Goal: Find specific page/section: Find specific page/section

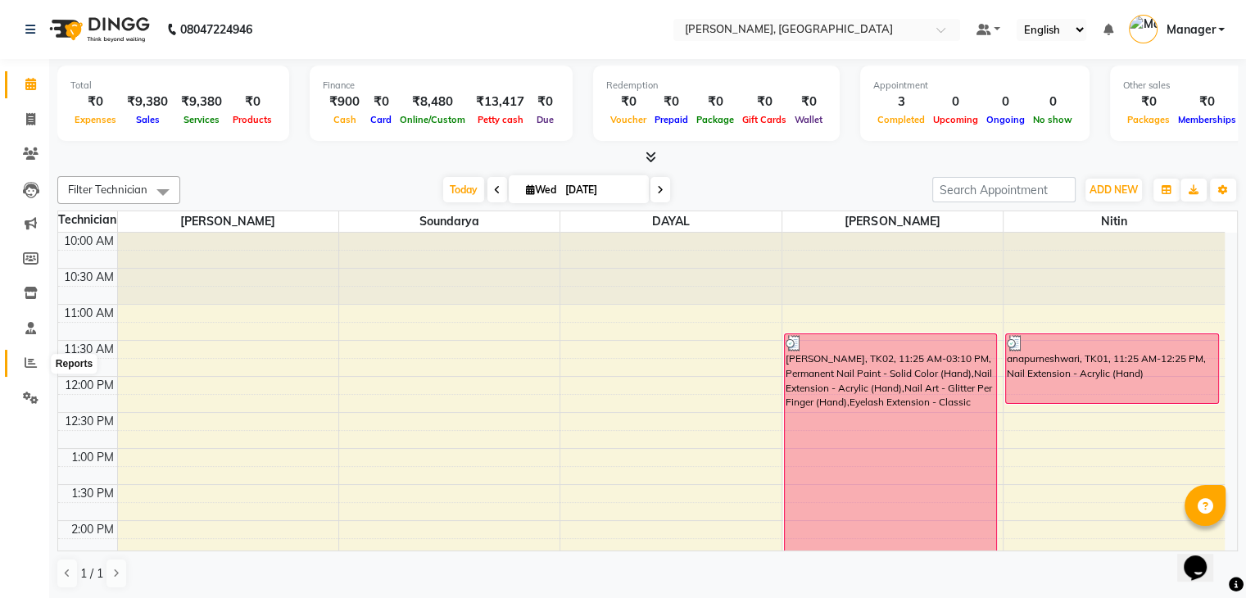
click at [25, 362] on icon at bounding box center [31, 362] width 12 height 12
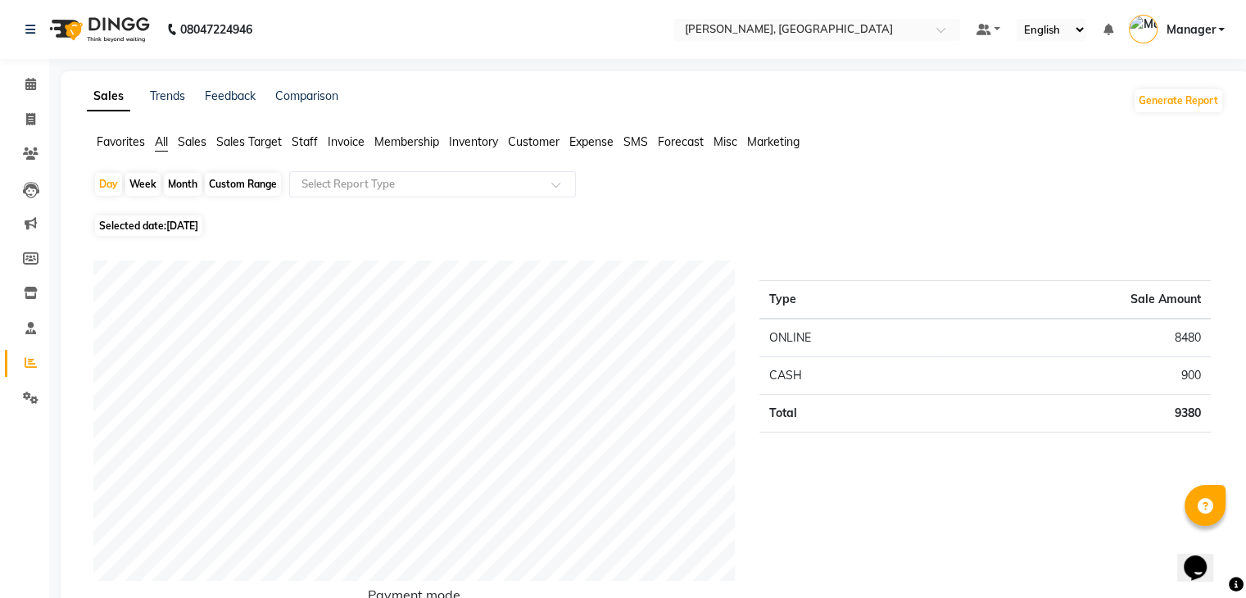
click at [308, 140] on span "Staff" at bounding box center [305, 141] width 26 height 15
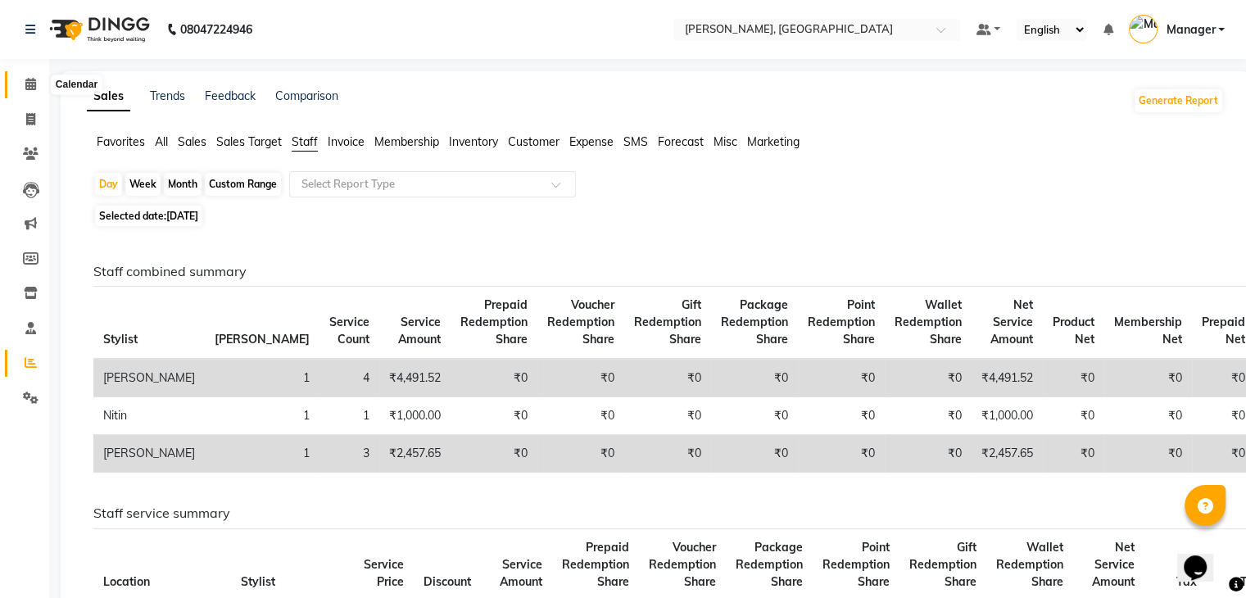
click at [30, 81] on icon at bounding box center [30, 84] width 11 height 12
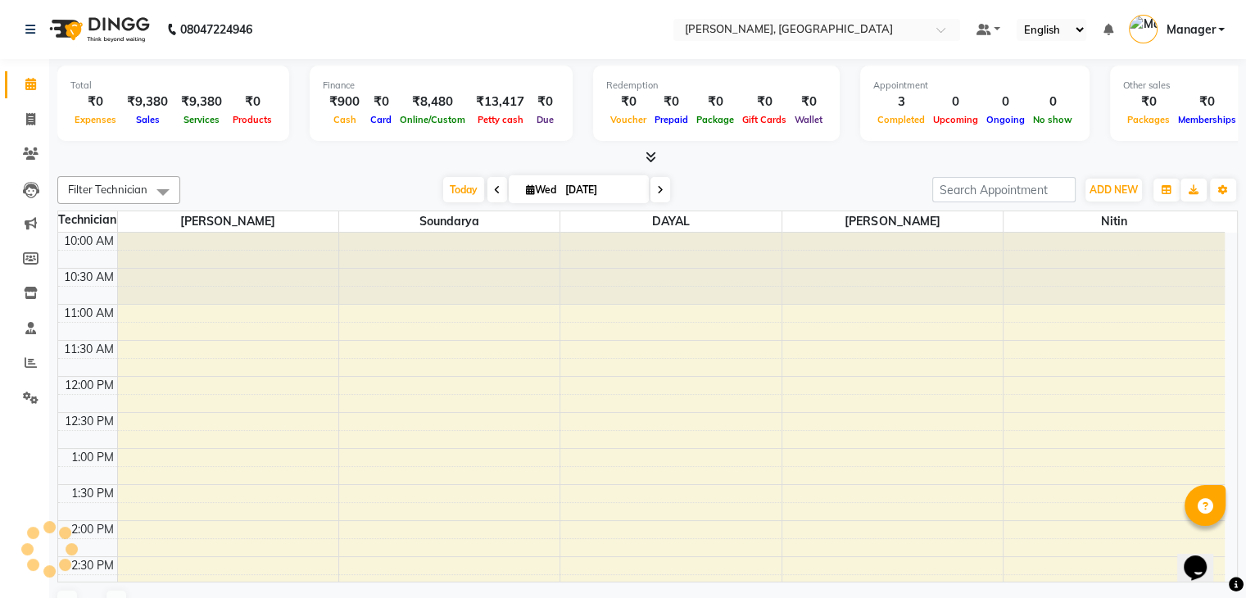
scroll to position [573, 0]
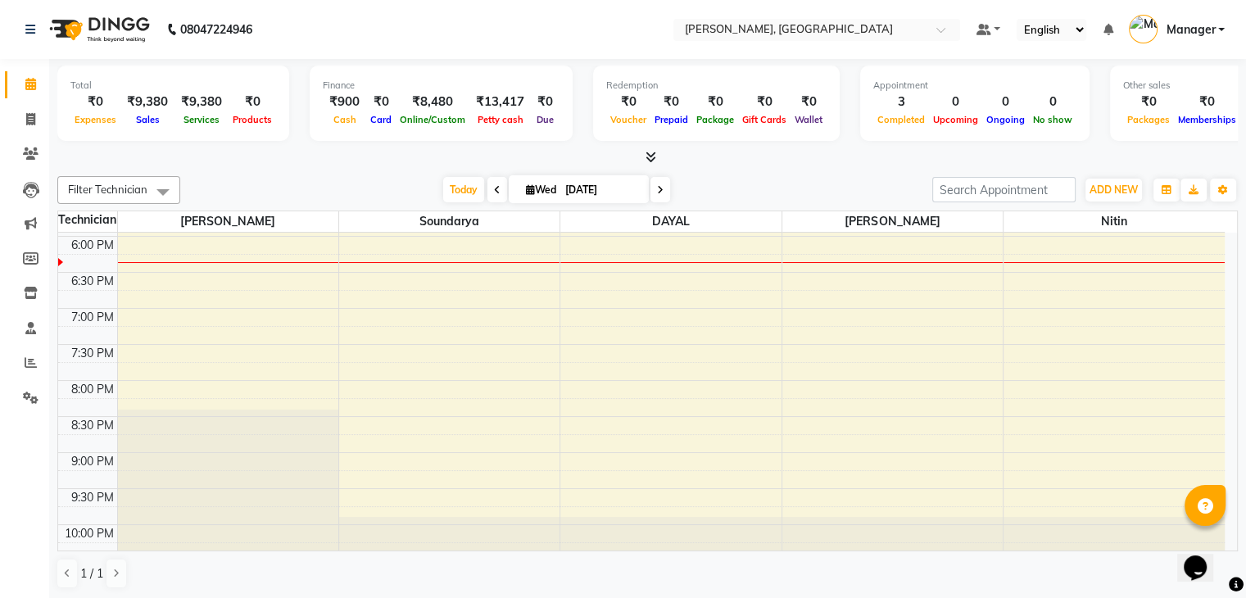
click at [648, 153] on icon at bounding box center [651, 157] width 11 height 12
